Goal: Information Seeking & Learning: Check status

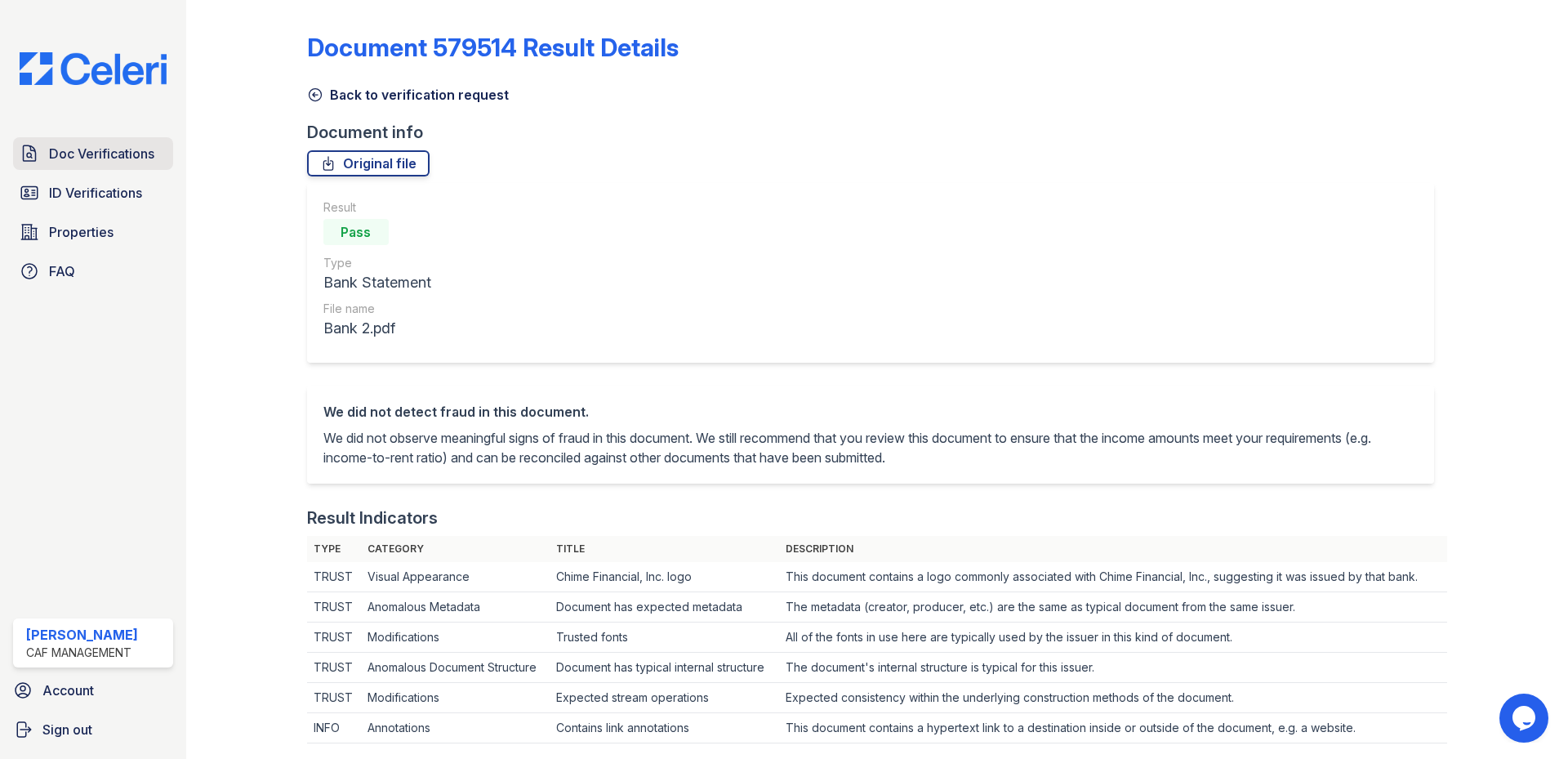
scroll to position [490, 0]
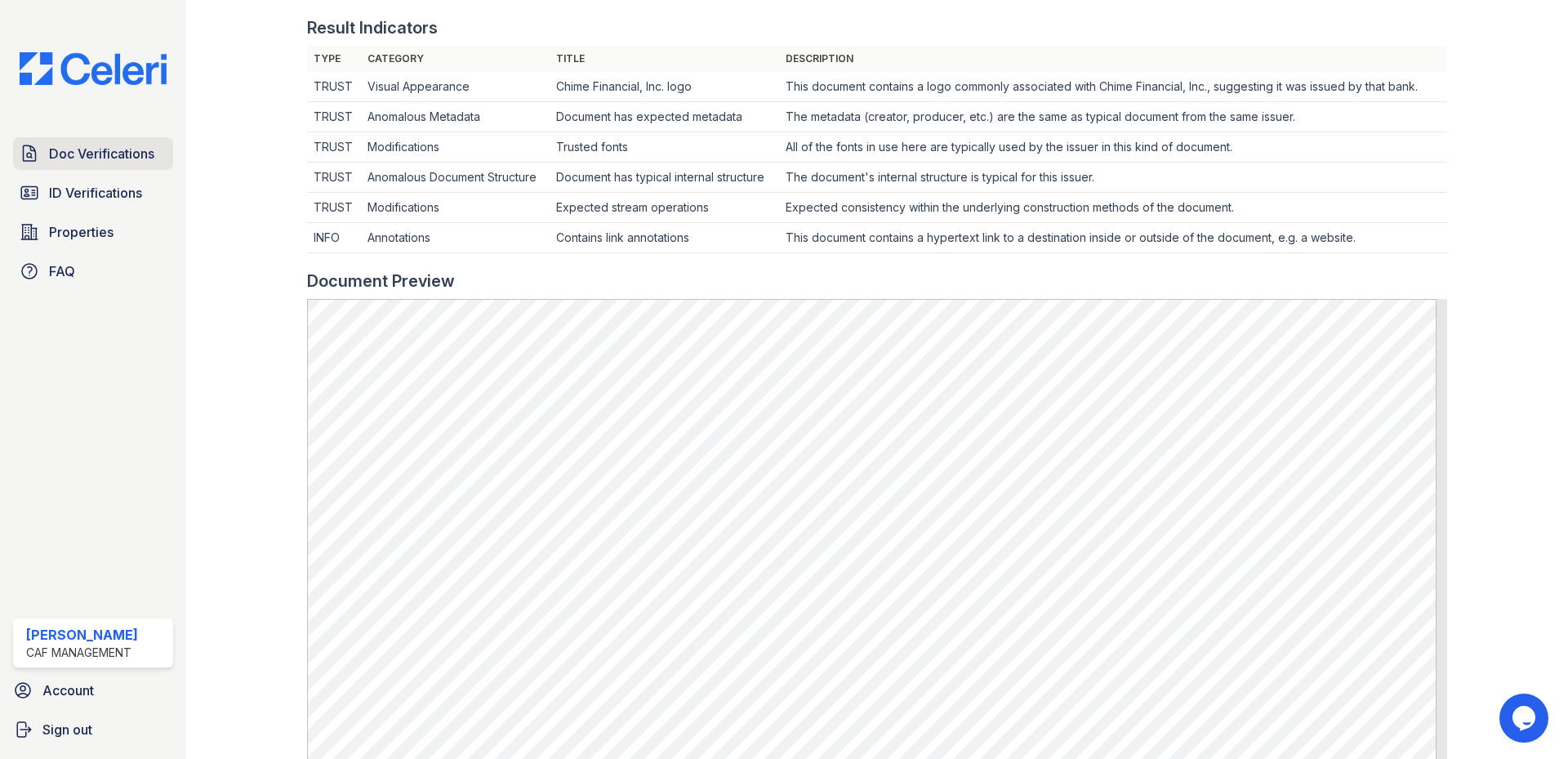
click at [65, 149] on span "Doc Verifications" at bounding box center [101, 154] width 105 height 20
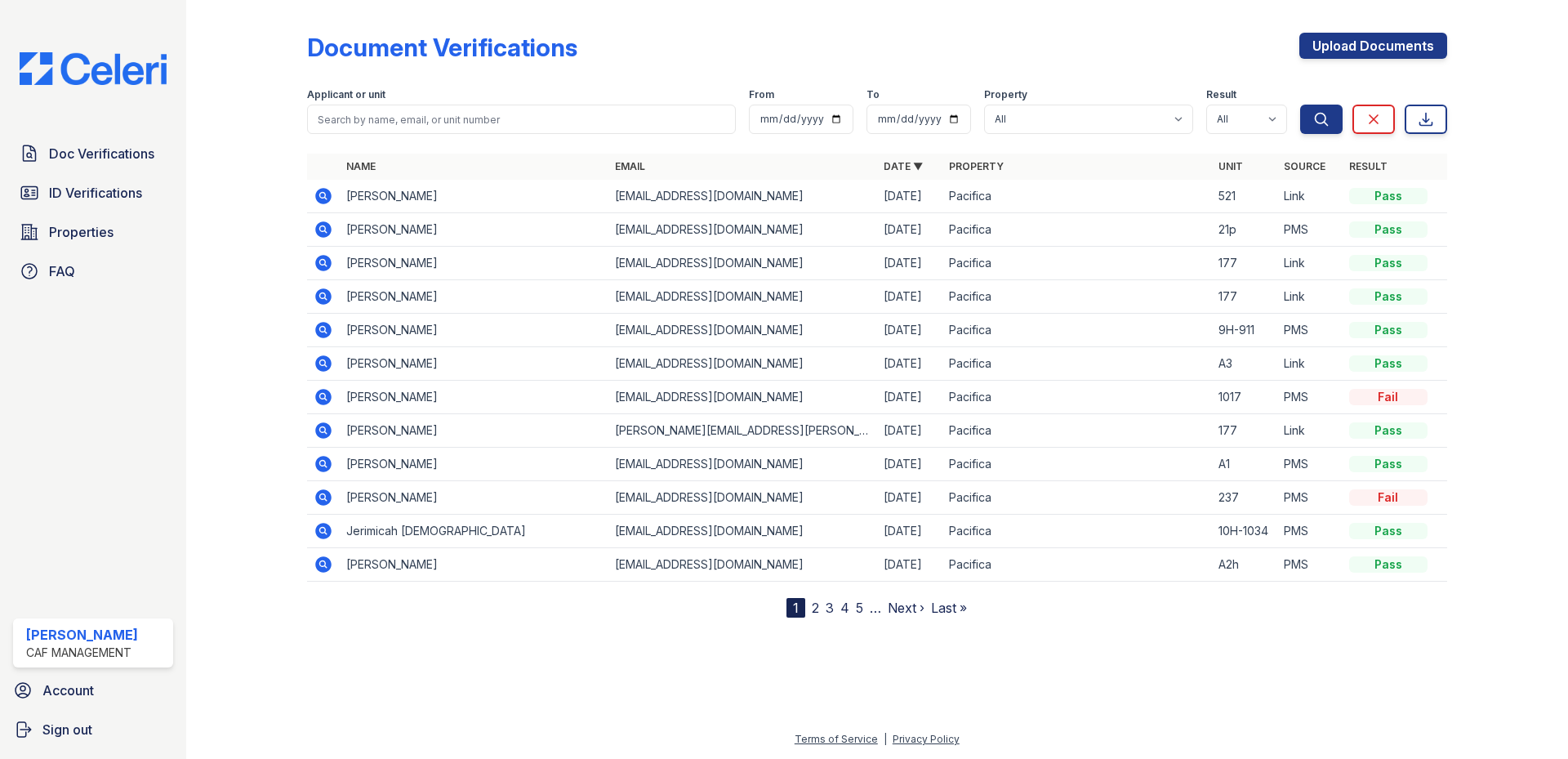
click at [330, 195] on icon at bounding box center [324, 196] width 17 height 17
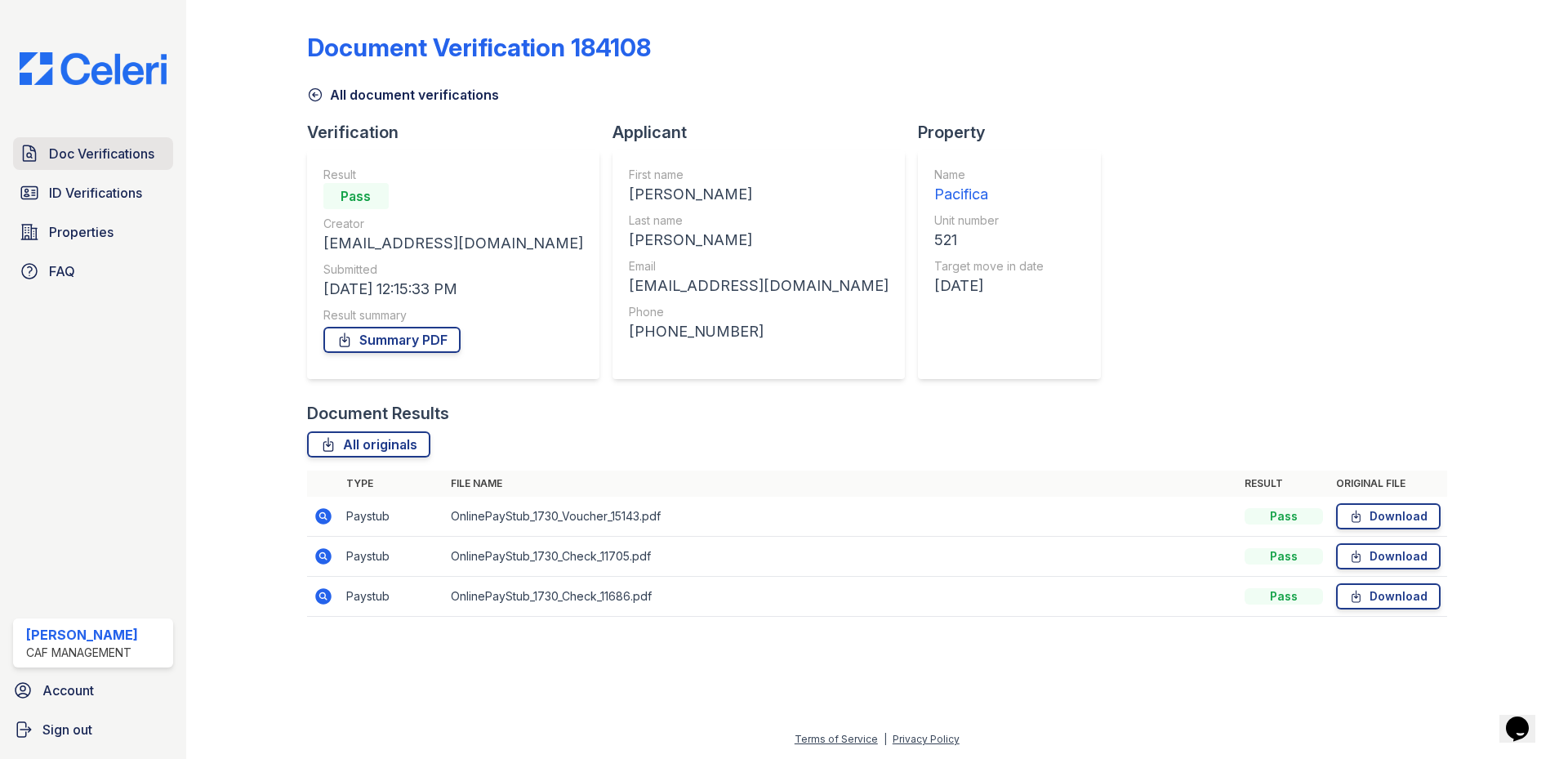
click at [82, 157] on span "Doc Verifications" at bounding box center [101, 154] width 105 height 20
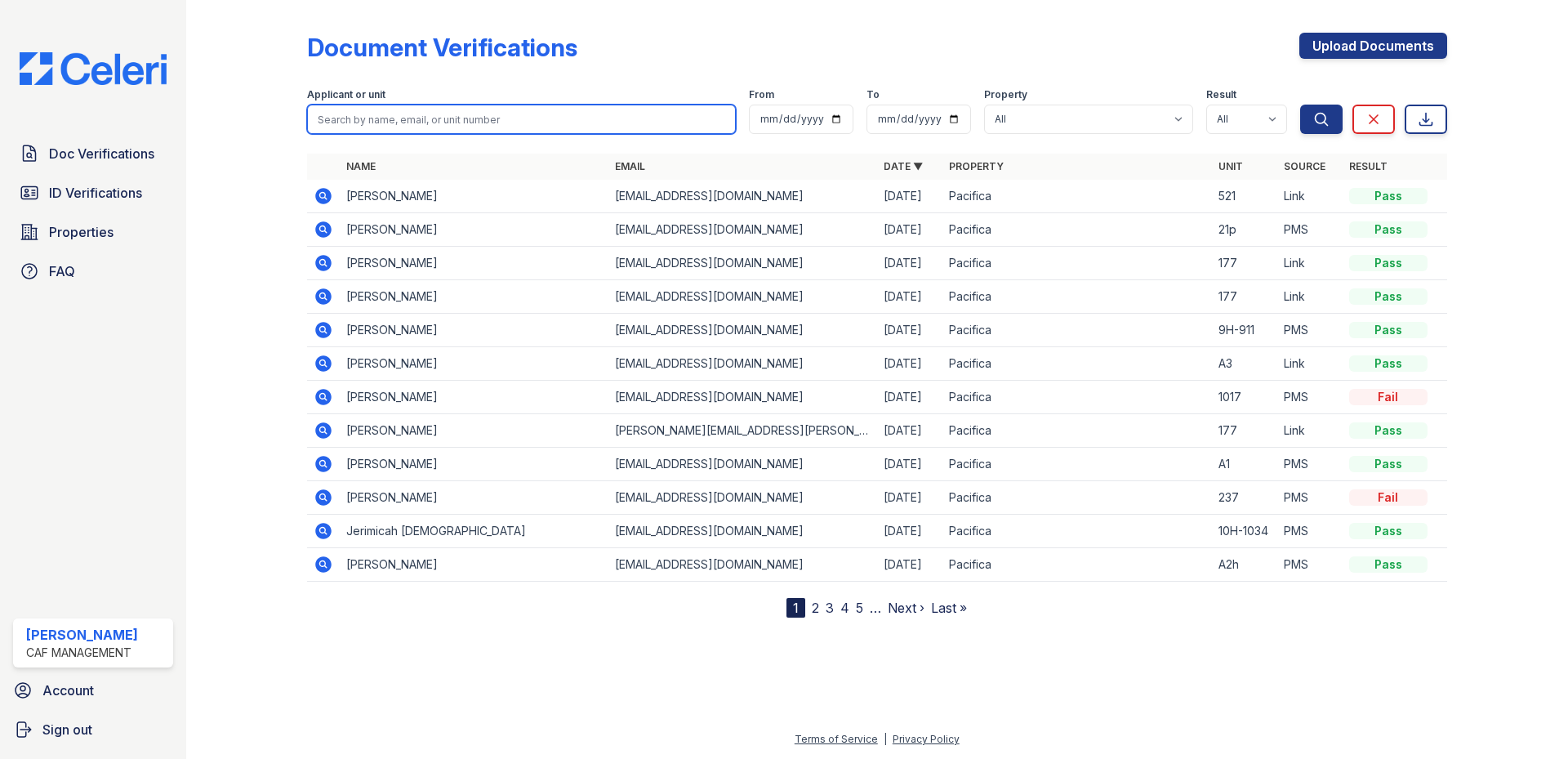
click at [621, 121] on input "search" at bounding box center [522, 119] width 429 height 30
type input "bishop"
click at [1301, 104] on button "Search" at bounding box center [1321, 119] width 42 height 30
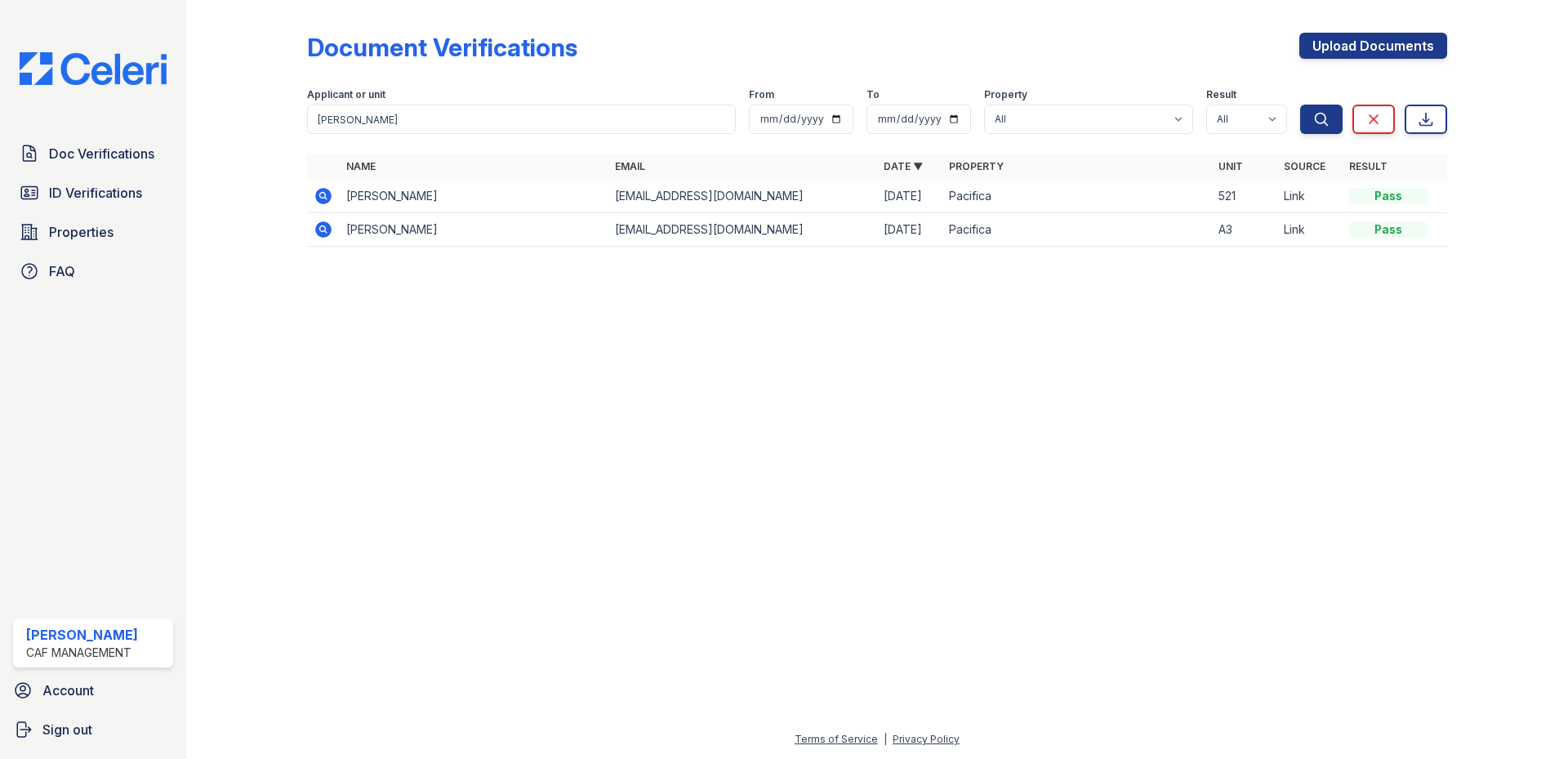
click at [320, 225] on icon at bounding box center [324, 229] width 17 height 17
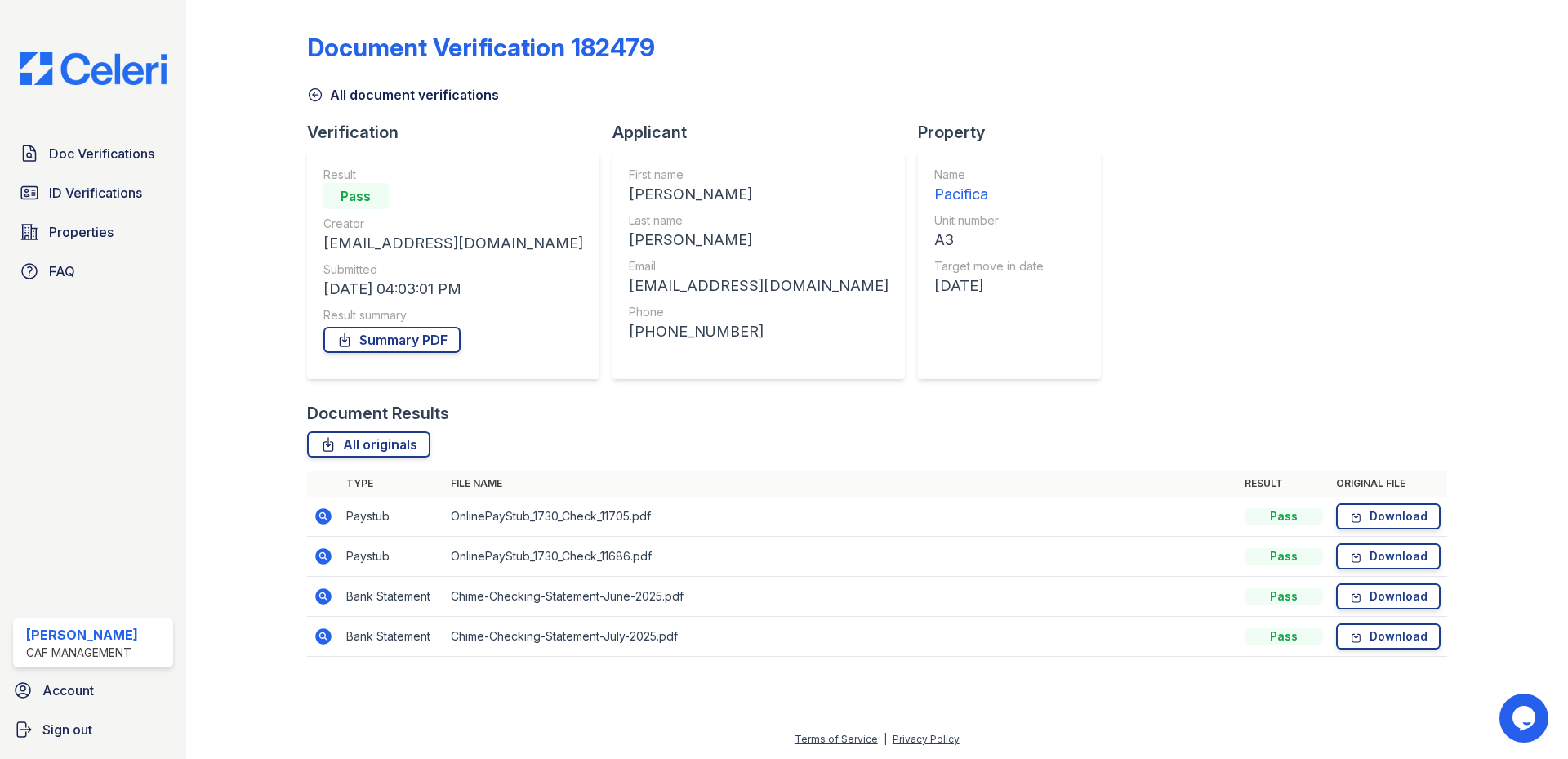
click at [320, 592] on icon at bounding box center [324, 596] width 17 height 17
click at [326, 637] on icon at bounding box center [324, 637] width 17 height 17
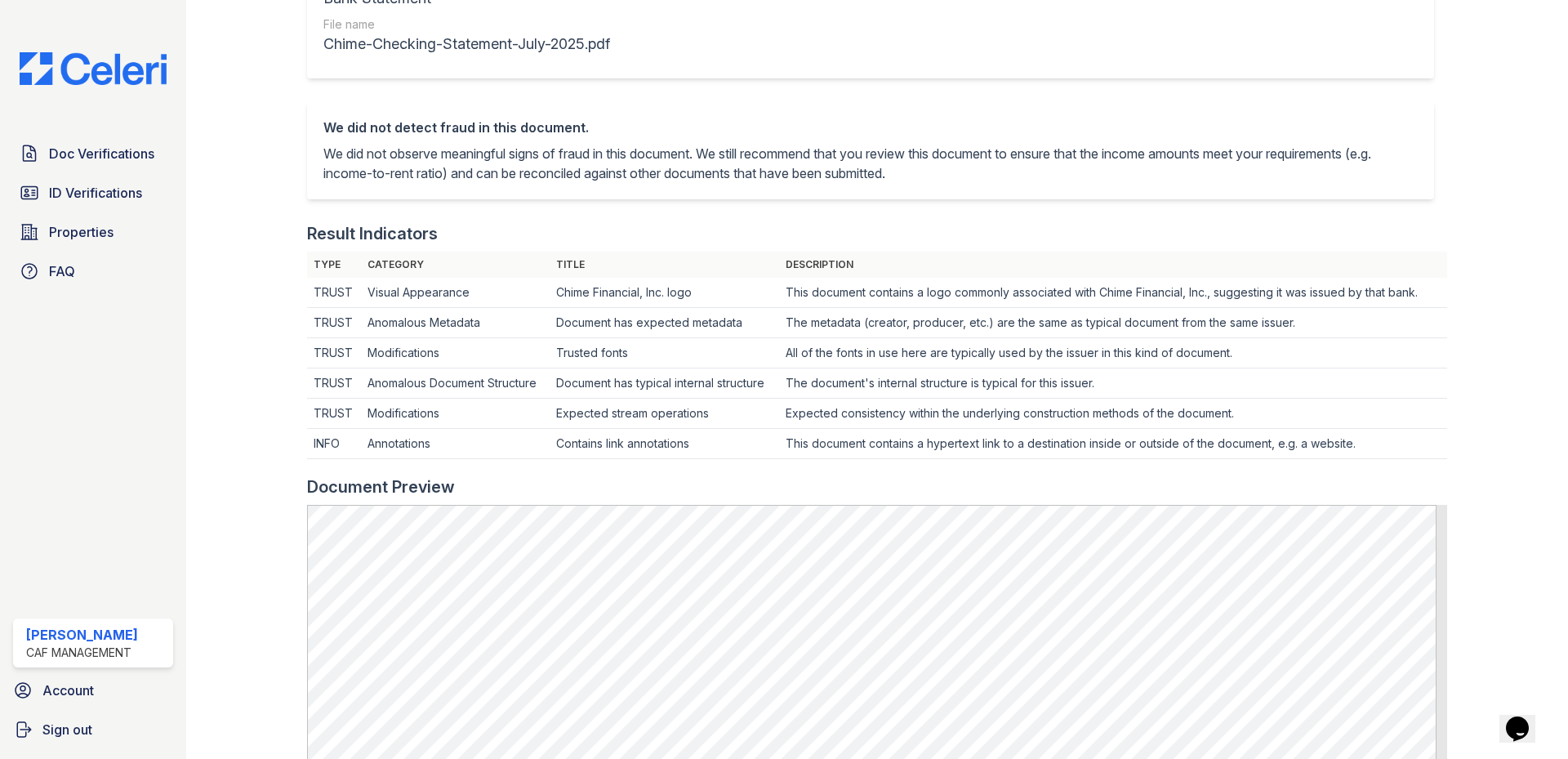
scroll to position [82, 0]
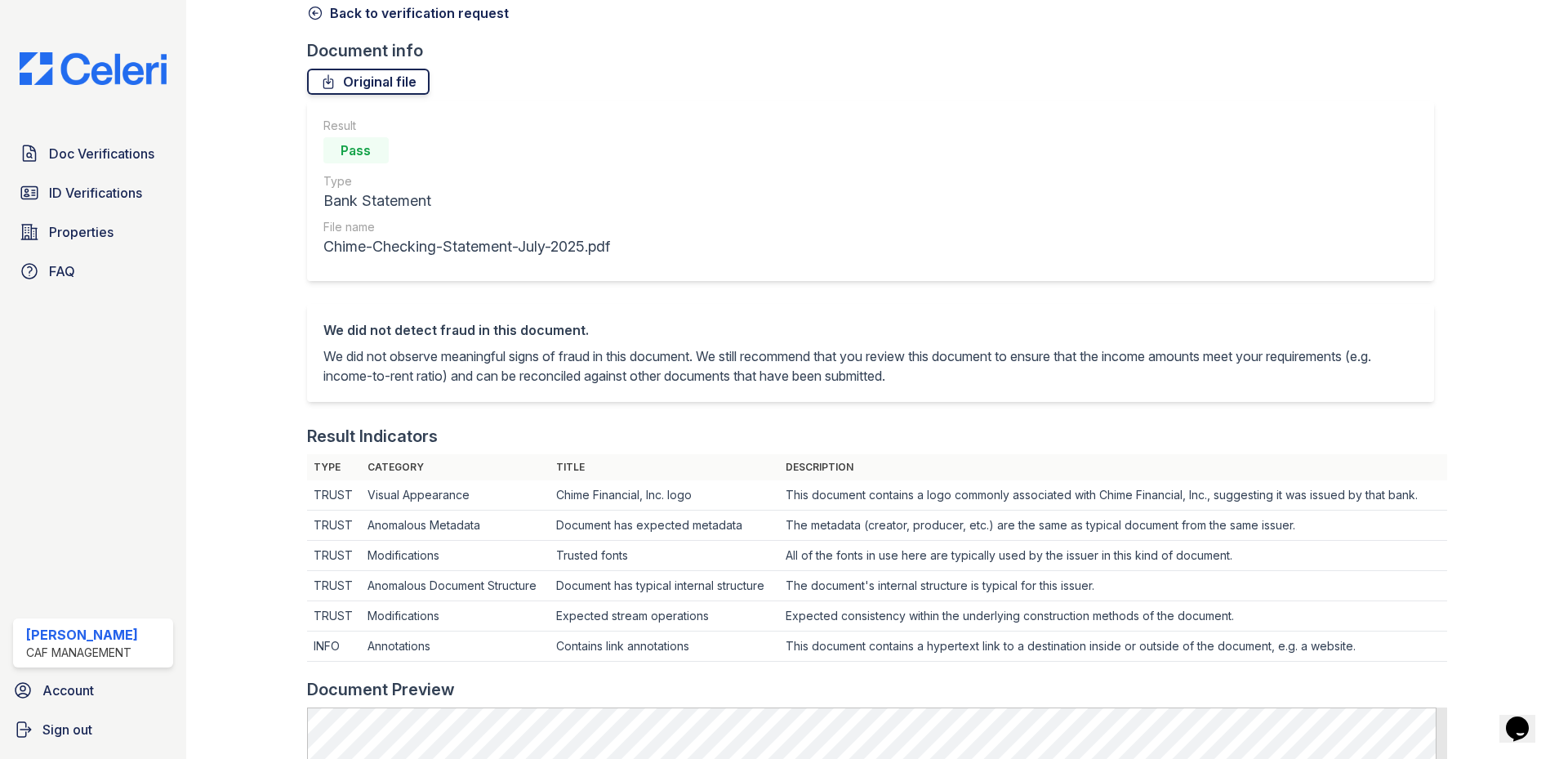
click at [406, 86] on link "Original file" at bounding box center [368, 82] width 123 height 26
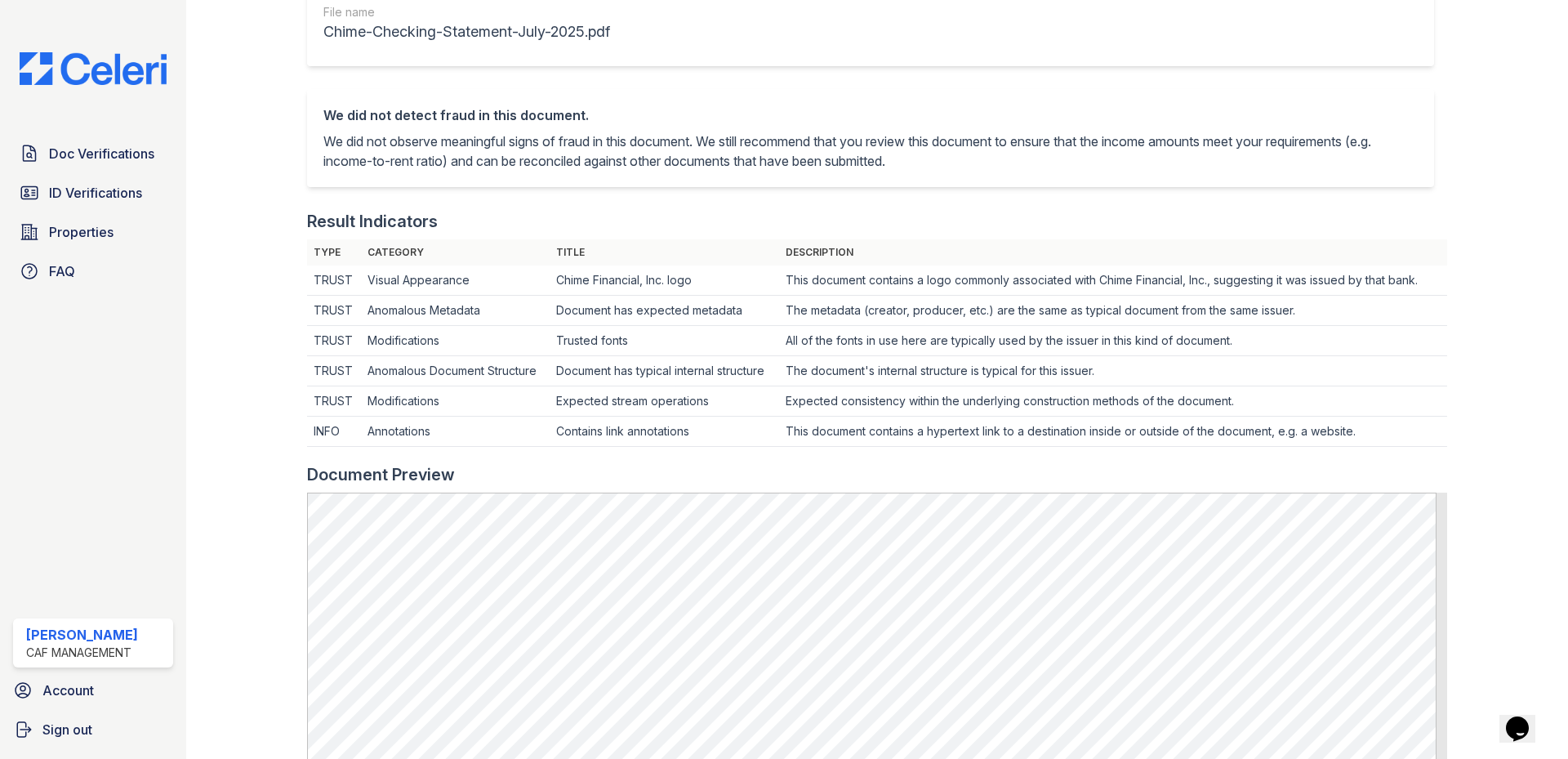
scroll to position [572, 0]
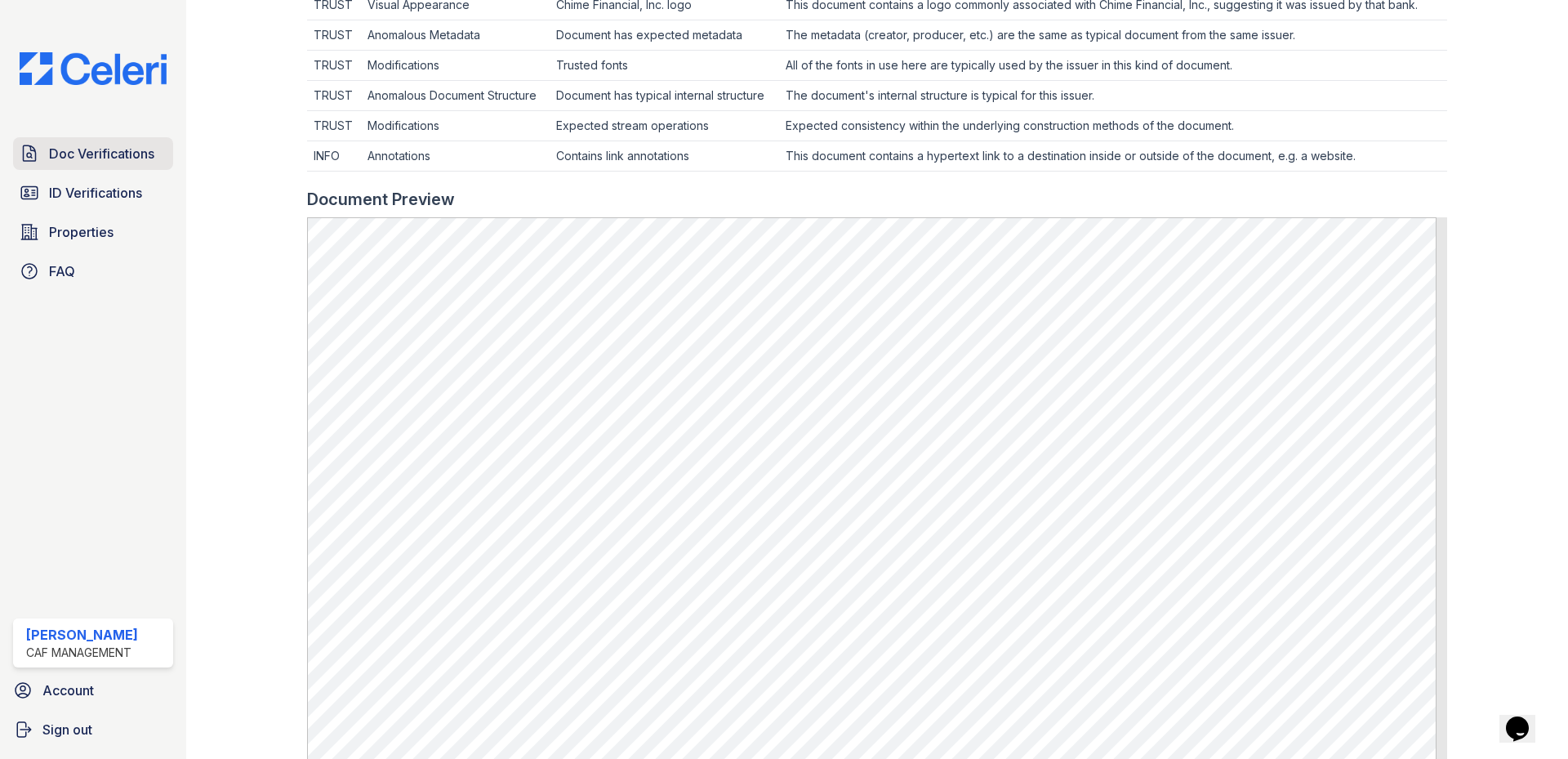
click at [125, 157] on span "Doc Verifications" at bounding box center [101, 154] width 105 height 20
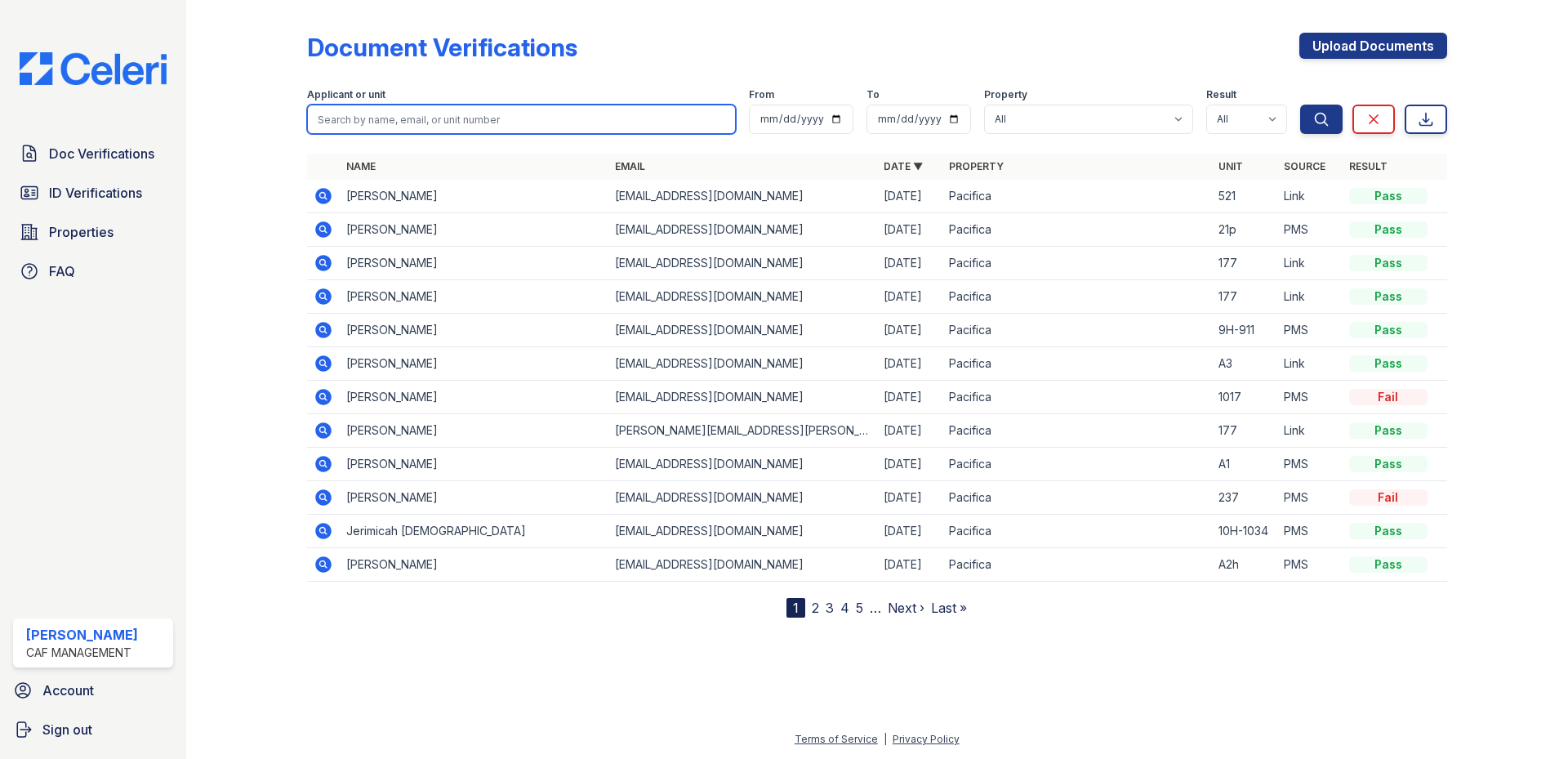
click at [357, 118] on input "search" at bounding box center [522, 119] width 429 height 30
type input "[PERSON_NAME]"
click at [1301, 104] on button "Search" at bounding box center [1321, 119] width 42 height 30
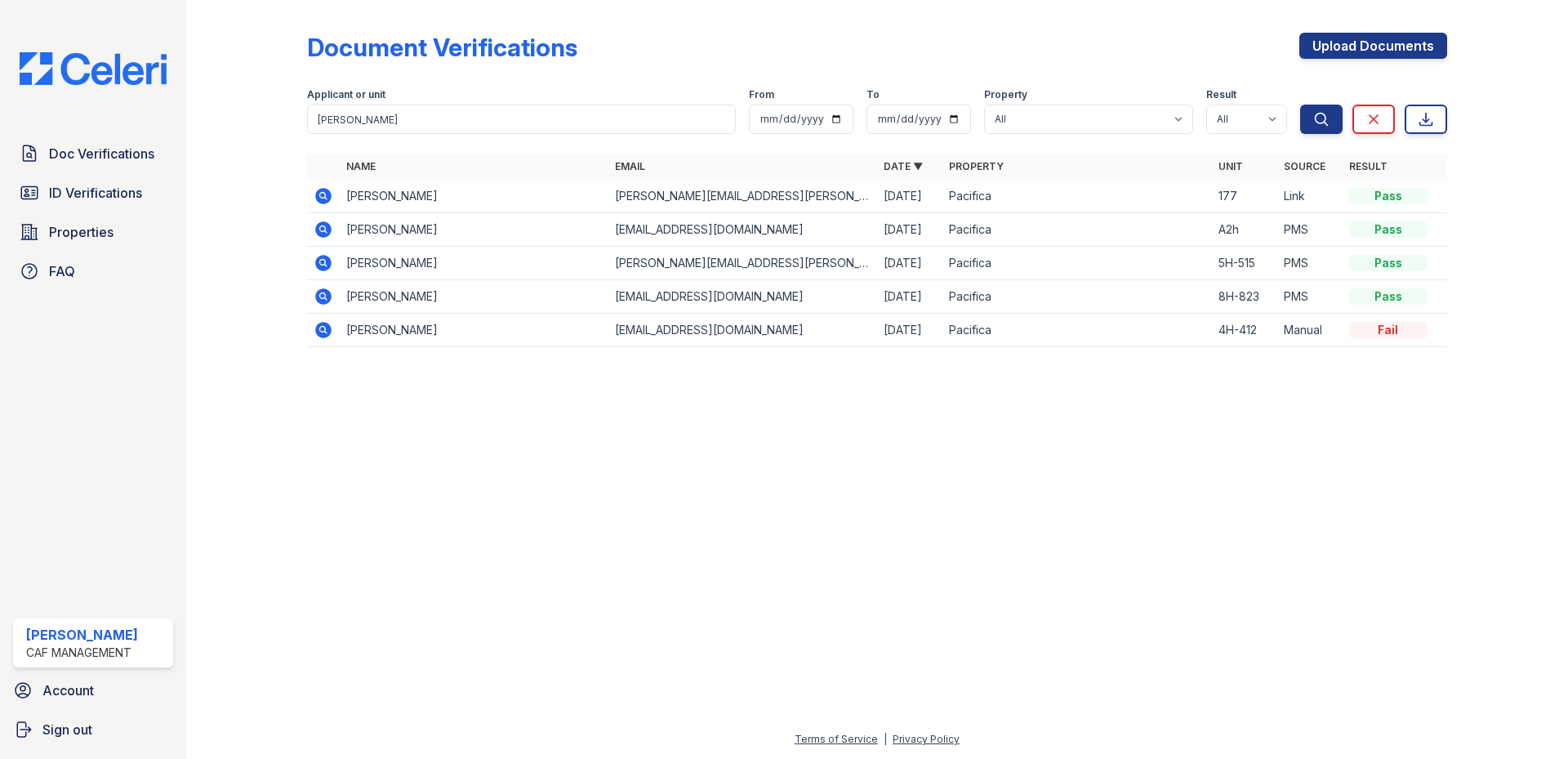
click at [322, 190] on icon at bounding box center [324, 196] width 17 height 17
